Goal: Transaction & Acquisition: Purchase product/service

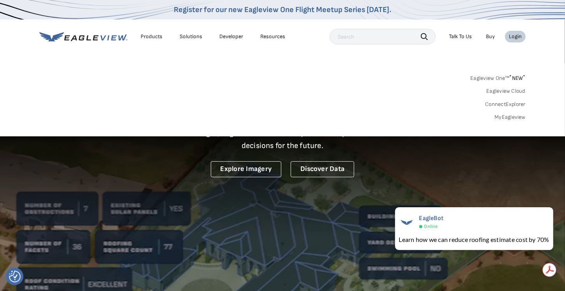
click at [509, 117] on link "MyEagleview" at bounding box center [510, 117] width 31 height 7
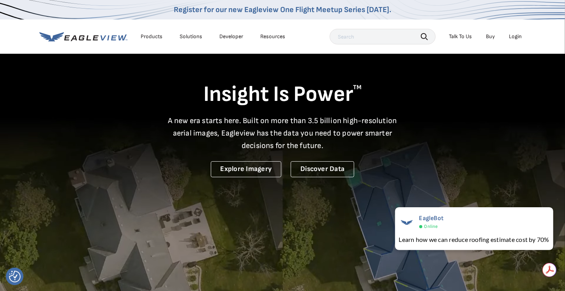
click at [154, 37] on div "Products" at bounding box center [152, 36] width 22 height 7
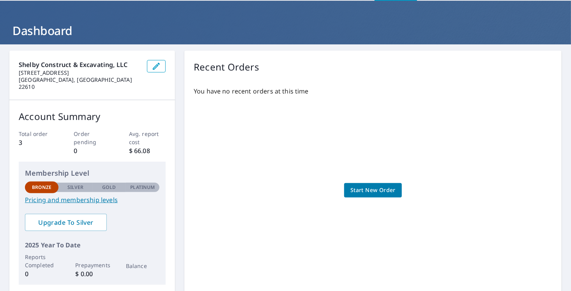
scroll to position [39, 0]
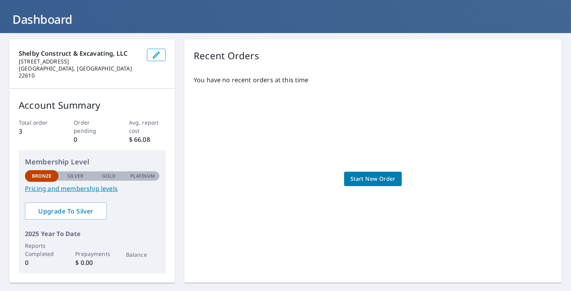
click at [361, 177] on span "Start New Order" at bounding box center [372, 179] width 45 height 10
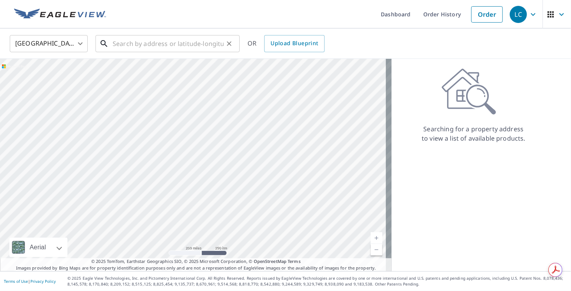
click at [141, 50] on input "text" at bounding box center [168, 44] width 111 height 22
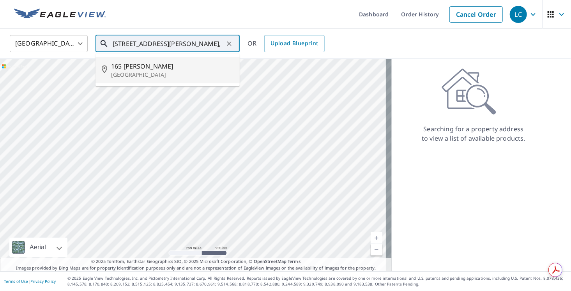
click at [133, 65] on span "165 [PERSON_NAME]" at bounding box center [172, 66] width 122 height 9
type input "[STREET_ADDRESS][PERSON_NAME]"
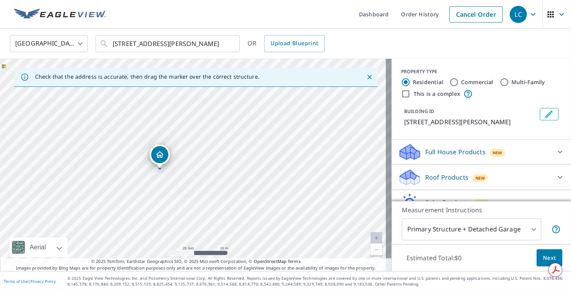
click at [175, 169] on div "[STREET_ADDRESS][PERSON_NAME]" at bounding box center [196, 165] width 392 height 212
drag, startPoint x: 195, startPoint y: 150, endPoint x: 212, endPoint y: 149, distance: 16.8
click at [401, 93] on input "This is a complex" at bounding box center [405, 93] width 9 height 9
checkbox input "true"
radio input "false"
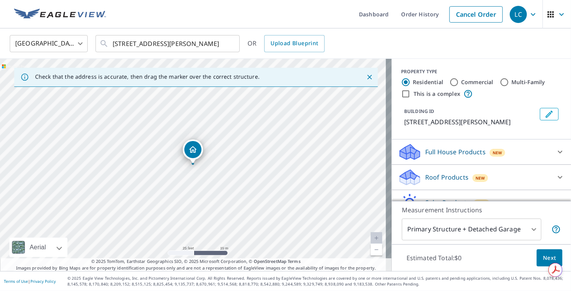
radio input "true"
type input "4"
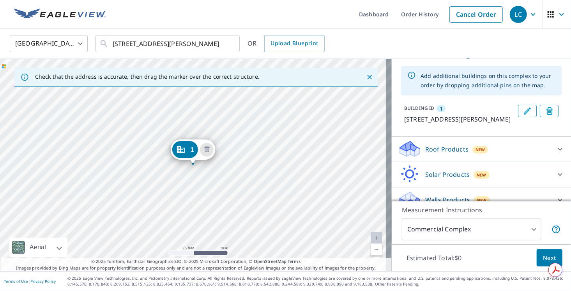
scroll to position [50, 0]
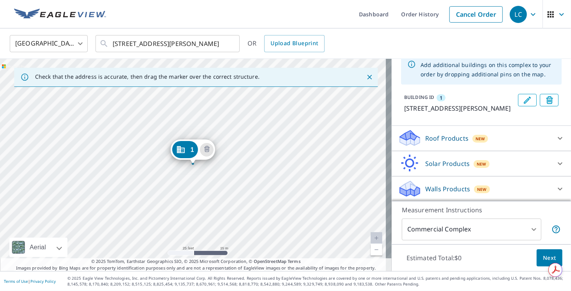
click at [434, 135] on p "Roof Products" at bounding box center [446, 138] width 43 height 9
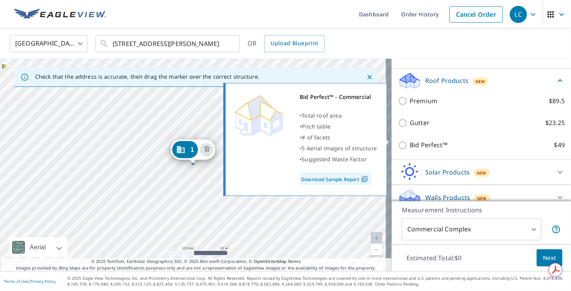
scroll to position [117, 0]
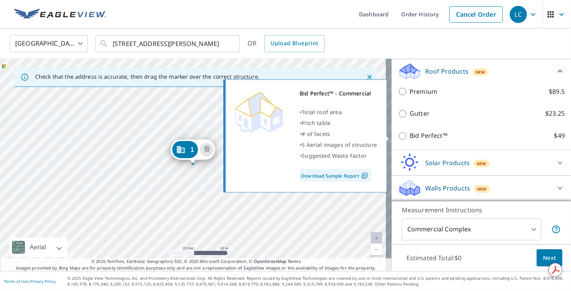
click at [424, 134] on p "Bid Perfect™" at bounding box center [429, 136] width 38 height 10
click at [410, 134] on input "Bid Perfect™ $49" at bounding box center [404, 135] width 12 height 9
checkbox input "true"
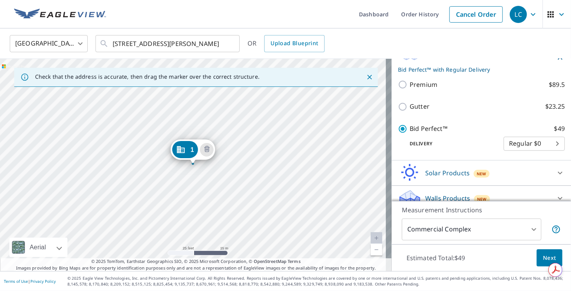
scroll to position [146, 0]
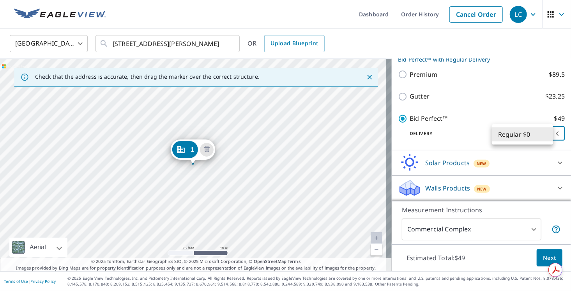
click at [515, 134] on body "LC LC Dashboard Order History Cancel Order LC [GEOGRAPHIC_DATA] [GEOGRAPHIC_DAT…" at bounding box center [285, 145] width 571 height 291
click at [545, 136] on li "Regular $0" at bounding box center [522, 134] width 61 height 14
click at [549, 134] on body "LC LC Dashboard Order History Cancel Order LC [GEOGRAPHIC_DATA] [GEOGRAPHIC_DAT…" at bounding box center [285, 145] width 571 height 291
click at [550, 134] on li "Regular $0" at bounding box center [522, 134] width 61 height 14
click at [546, 260] on span "Next" at bounding box center [549, 258] width 13 height 10
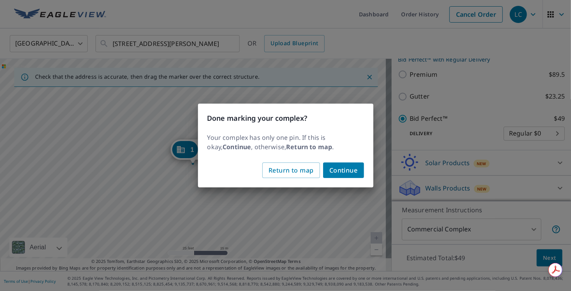
click at [337, 170] on span "Continue" at bounding box center [343, 170] width 28 height 11
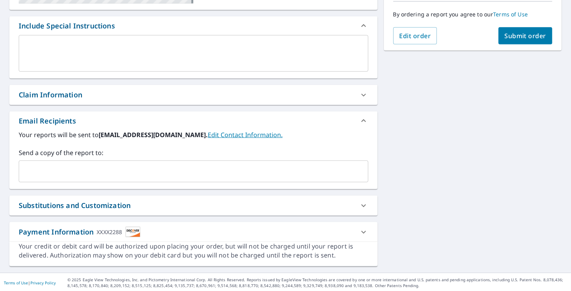
scroll to position [198, 0]
click at [361, 231] on icon at bounding box center [363, 231] width 5 height 3
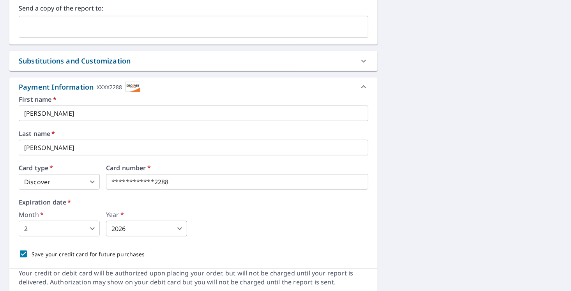
scroll to position [354, 0]
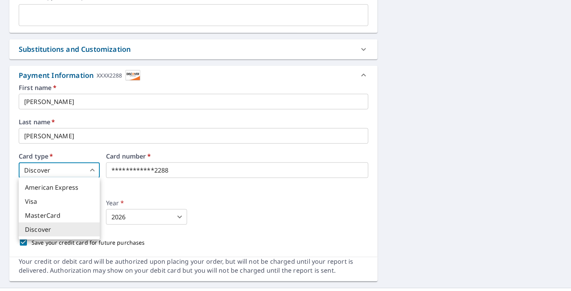
click at [95, 171] on body "LC LC Dashboard Order History Cancel Order LC Dashboard / Finalize Order Finali…" at bounding box center [285, 145] width 571 height 291
click at [62, 201] on li "Visa" at bounding box center [59, 201] width 81 height 14
type input "2"
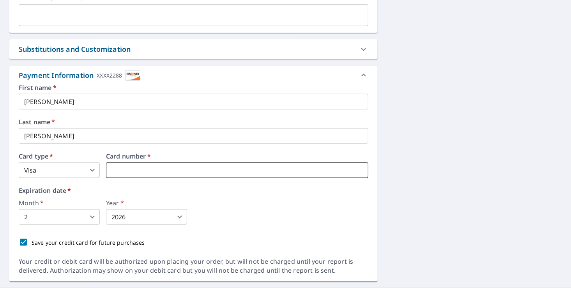
scroll to position [315, 0]
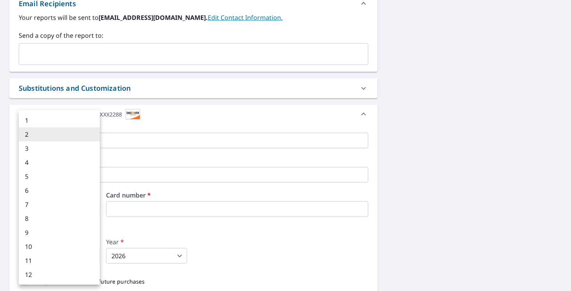
click at [65, 256] on body "LC LC Dashboard Order History Cancel Order LC Dashboard / Finalize Order Finali…" at bounding box center [285, 145] width 571 height 291
click at [33, 159] on li "4" at bounding box center [59, 162] width 81 height 14
type input "4"
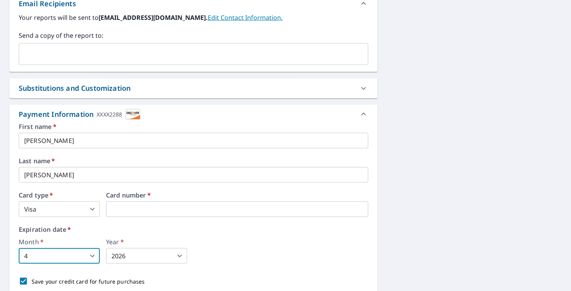
click at [144, 260] on body "LC LC Dashboard Order History Cancel Order LC Dashboard / Finalize Order Finali…" at bounding box center [285, 145] width 571 height 291
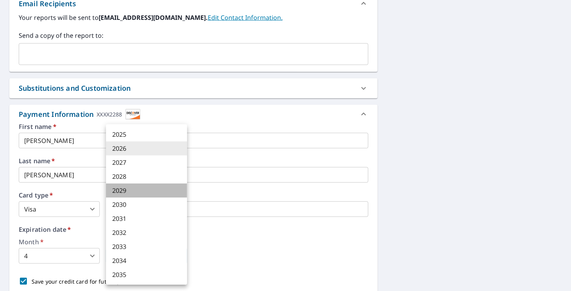
click at [125, 192] on li "2029" at bounding box center [146, 191] width 81 height 14
type input "2029"
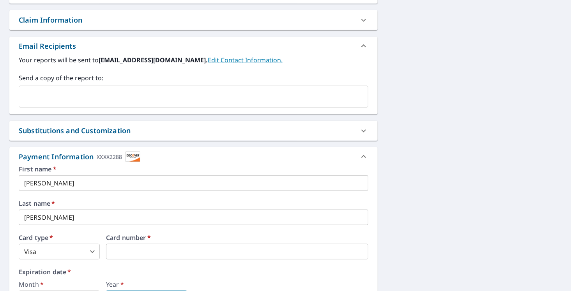
scroll to position [370, 0]
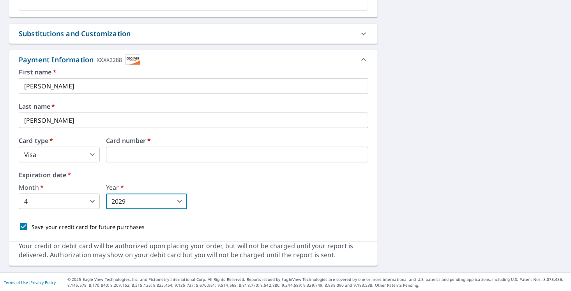
click at [360, 60] on icon at bounding box center [363, 59] width 9 height 9
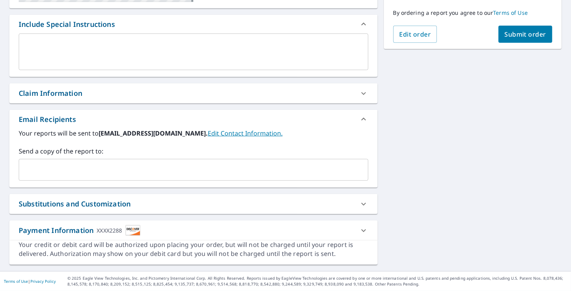
scroll to position [198, 0]
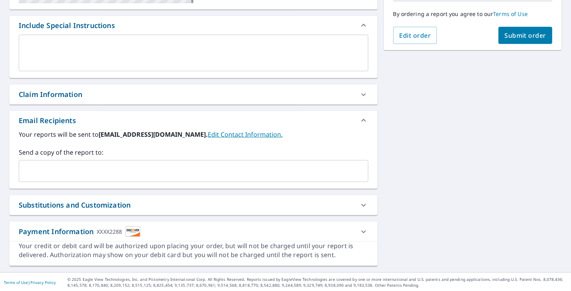
click at [359, 231] on icon at bounding box center [363, 231] width 9 height 9
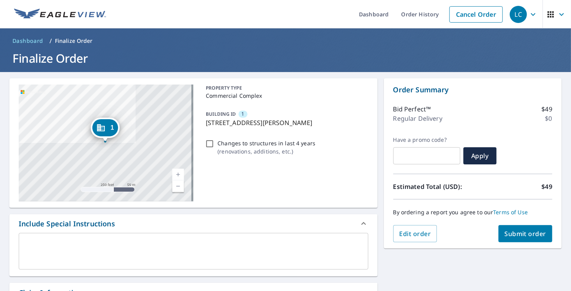
scroll to position [39, 0]
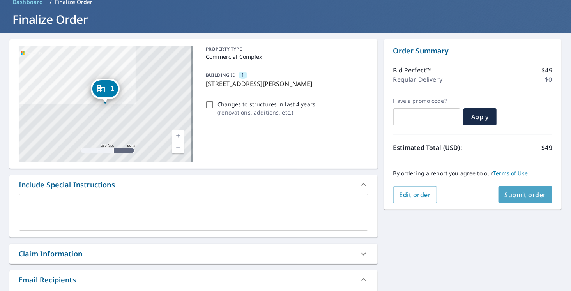
click at [512, 191] on span "Submit order" at bounding box center [526, 195] width 42 height 9
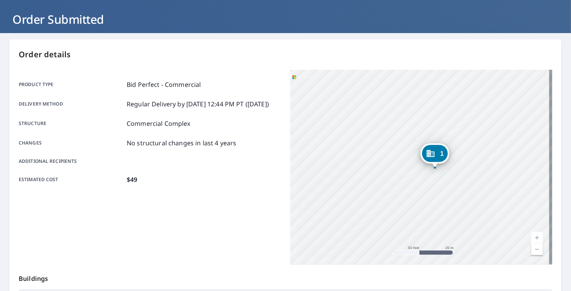
drag, startPoint x: 465, startPoint y: 150, endPoint x: 320, endPoint y: 185, distance: 149.2
